Goal: Task Accomplishment & Management: Use online tool/utility

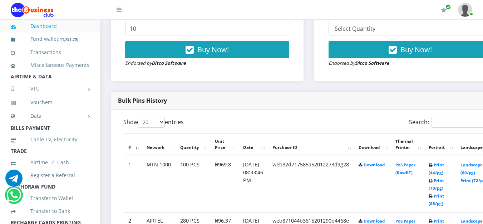
scroll to position [491, 0]
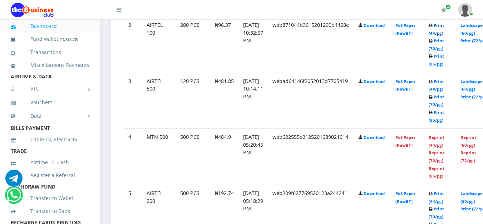
click at [444, 25] on link "Print (44/pg)" at bounding box center [436, 29] width 15 height 13
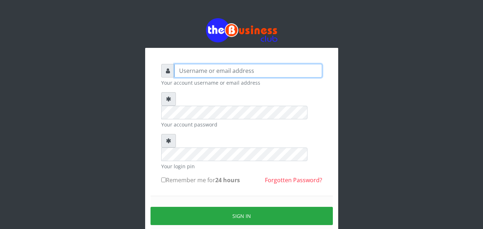
type input "kenachuks"
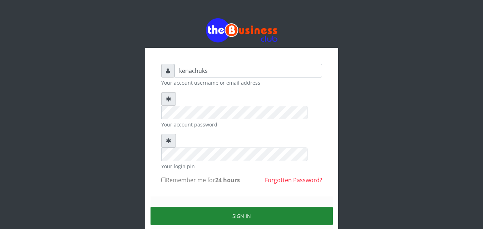
click at [222, 207] on button "Sign in" at bounding box center [242, 216] width 182 height 18
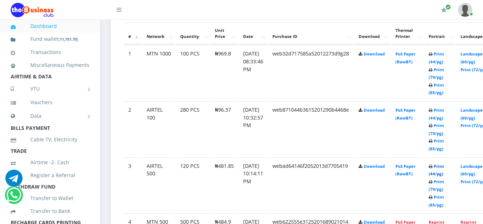
click at [444, 166] on link "Print (44/pg)" at bounding box center [436, 169] width 15 height 13
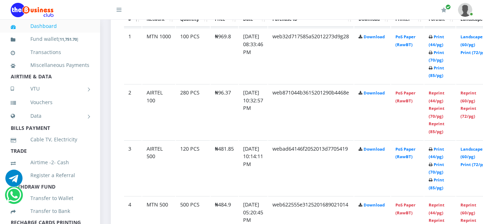
scroll to position [407, 0]
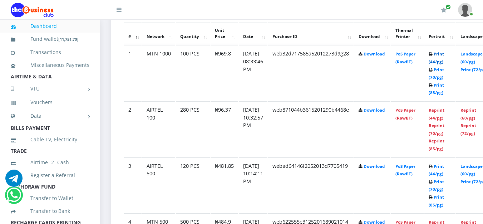
click at [444, 53] on link "Print (44/pg)" at bounding box center [436, 57] width 15 height 13
